Goal: Navigation & Orientation: Find specific page/section

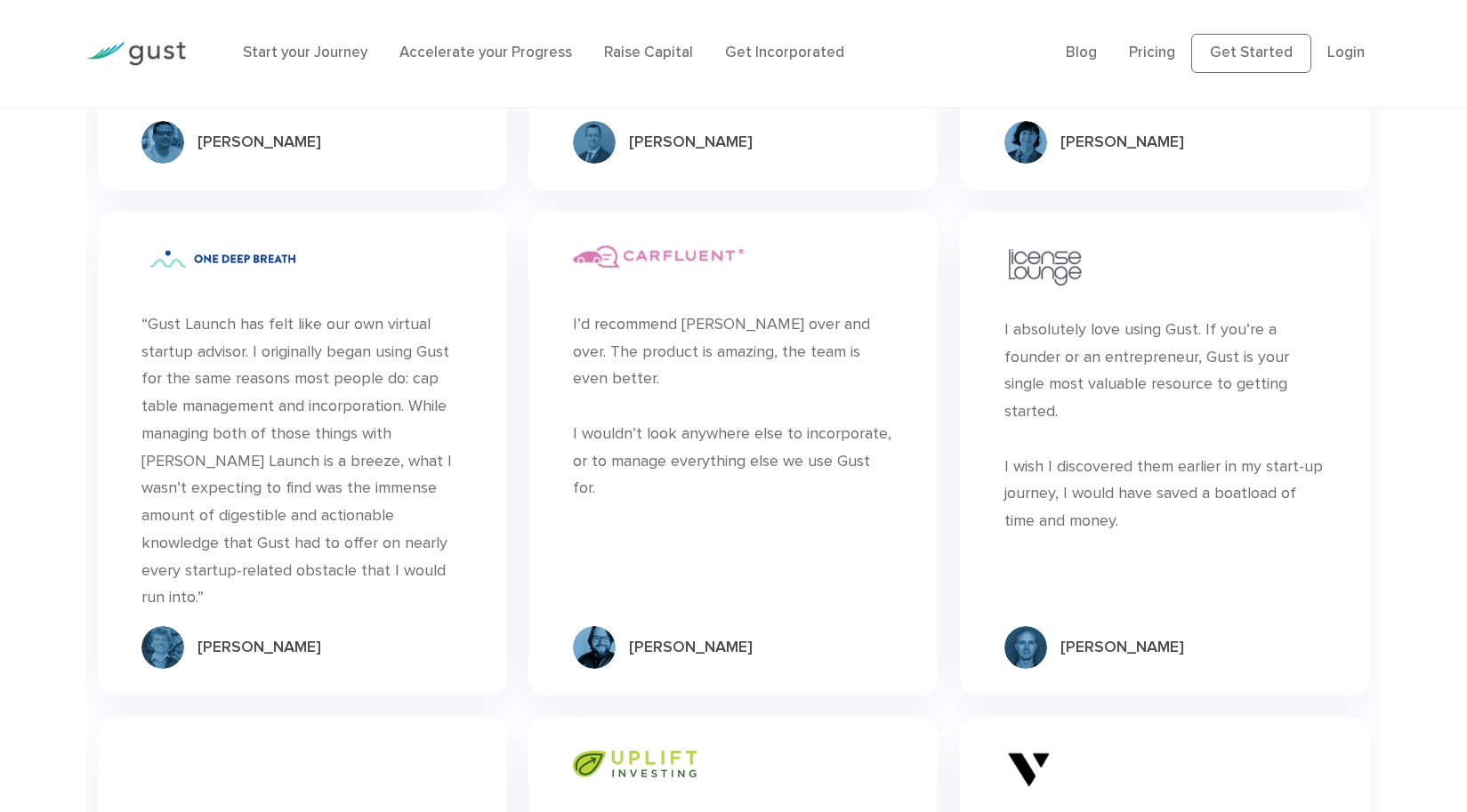
scroll to position [5234, 0]
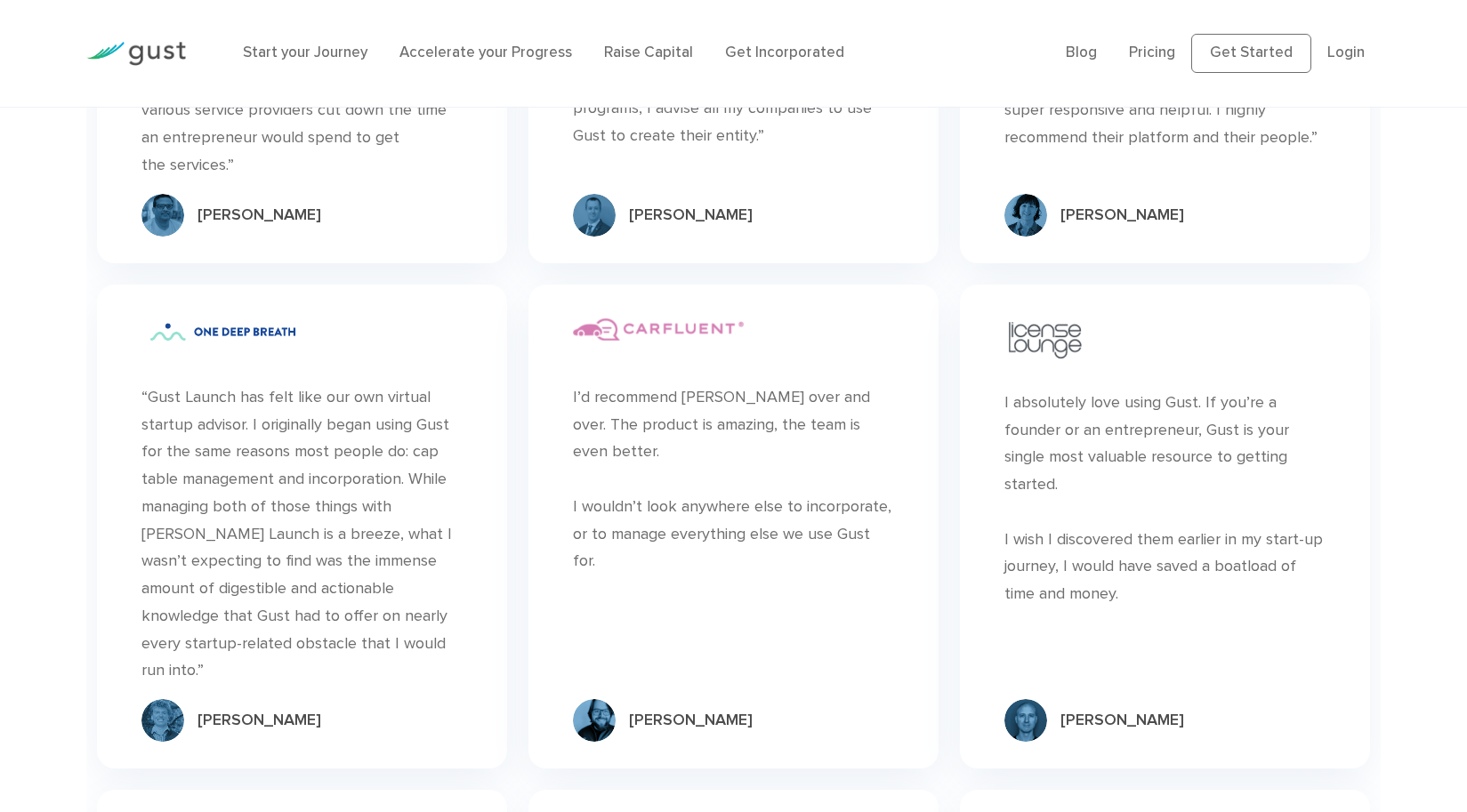
click at [340, 62] on li "Start your Journey" at bounding box center [306, 53] width 125 height 23
click at [316, 57] on link "Start your Journey" at bounding box center [306, 51] width 125 height 17
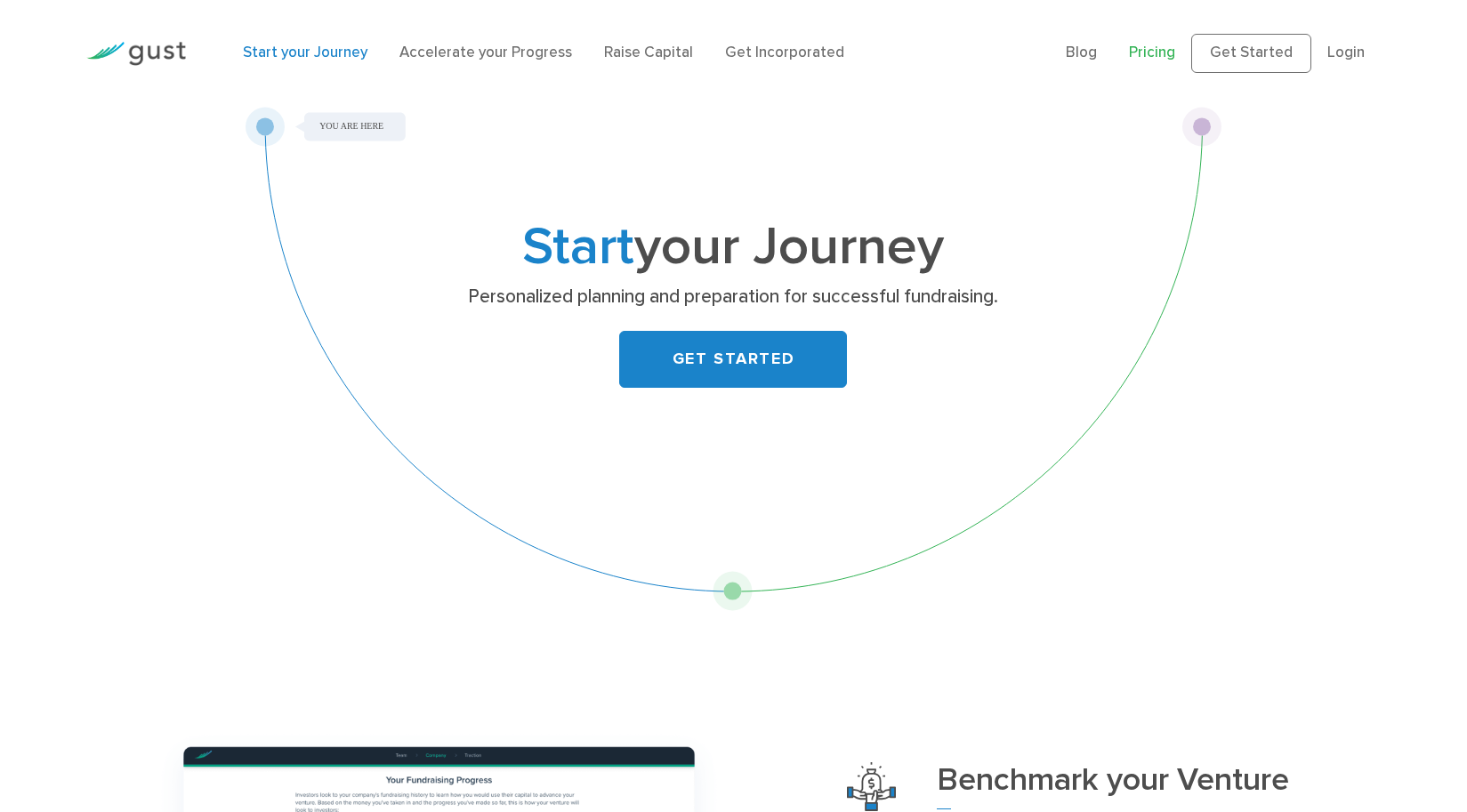
click at [1163, 45] on link "Pricing" at bounding box center [1152, 51] width 46 height 17
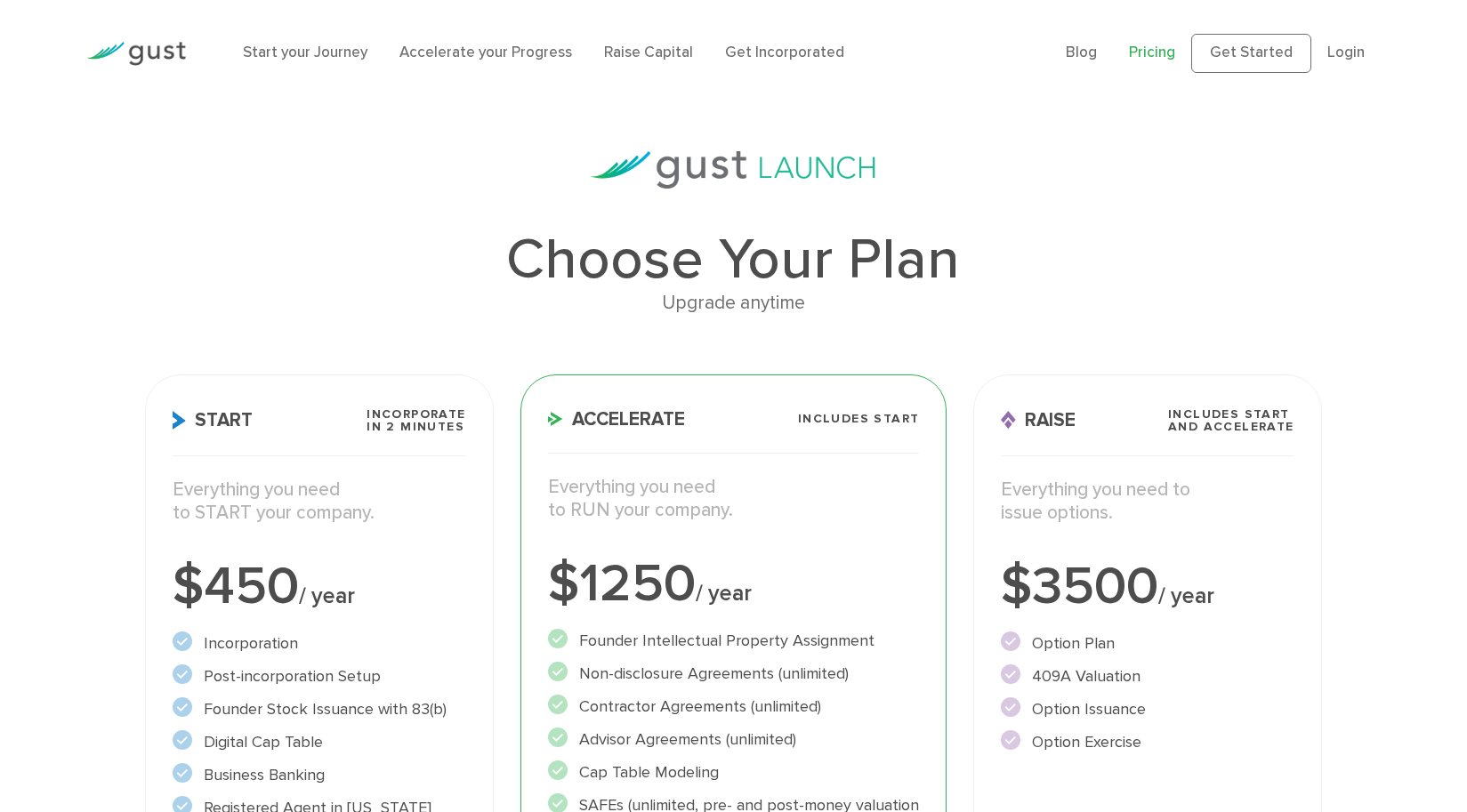
click at [1091, 40] on ul "Blog FAQ Pricing Get Started Login Login" at bounding box center [1223, 53] width 315 height 39
click at [1091, 50] on link "Blog" at bounding box center [1081, 51] width 31 height 17
